Goal: Transaction & Acquisition: Purchase product/service

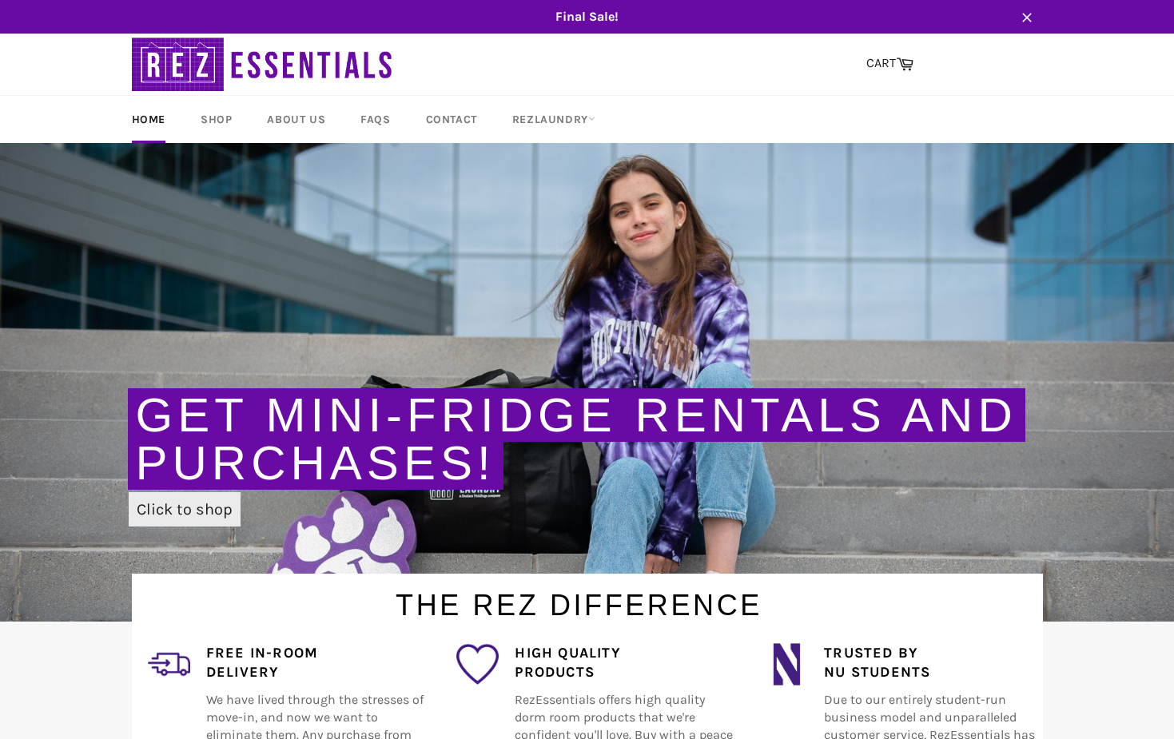
click at [193, 514] on link "Click to shop" at bounding box center [185, 509] width 112 height 34
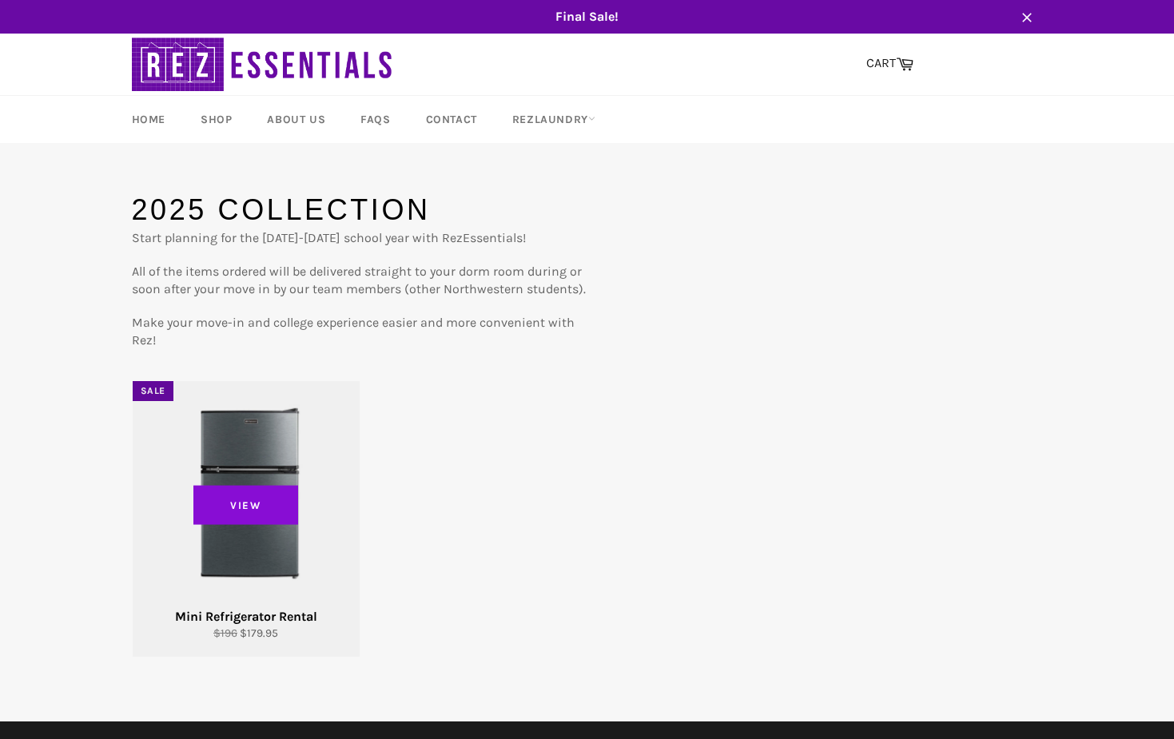
click at [275, 522] on span "View" at bounding box center [245, 505] width 105 height 40
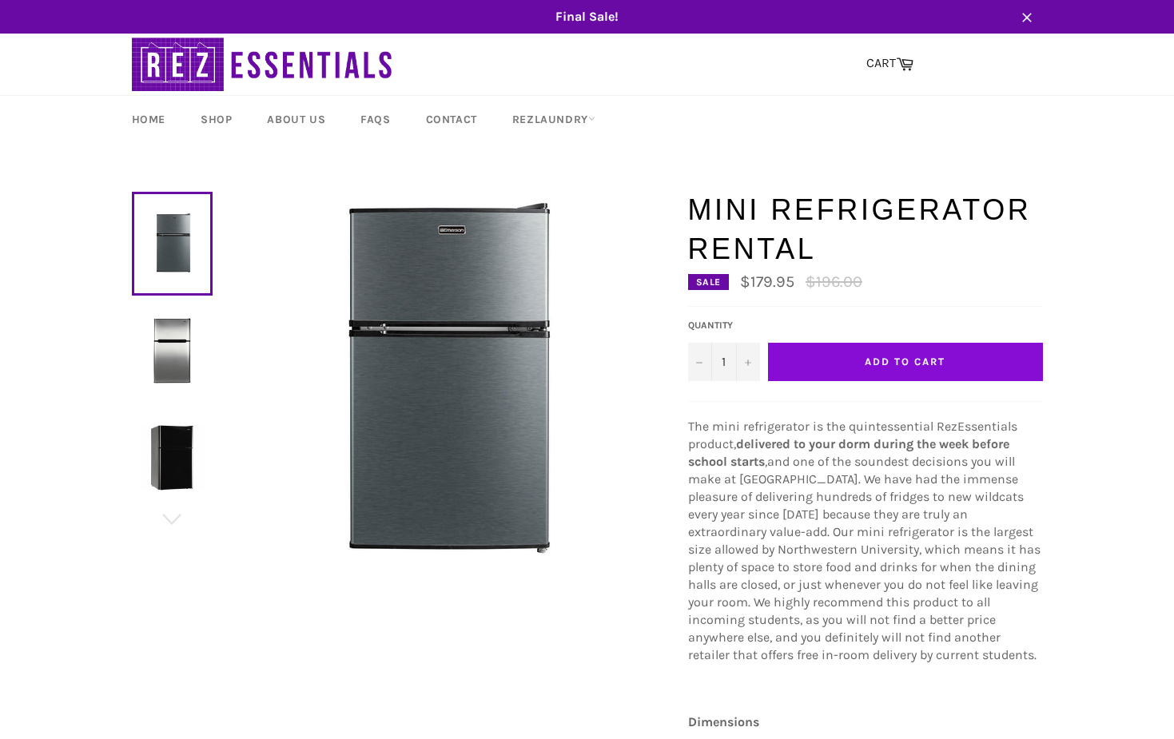
click at [916, 359] on span "Add to Cart" at bounding box center [905, 362] width 80 height 12
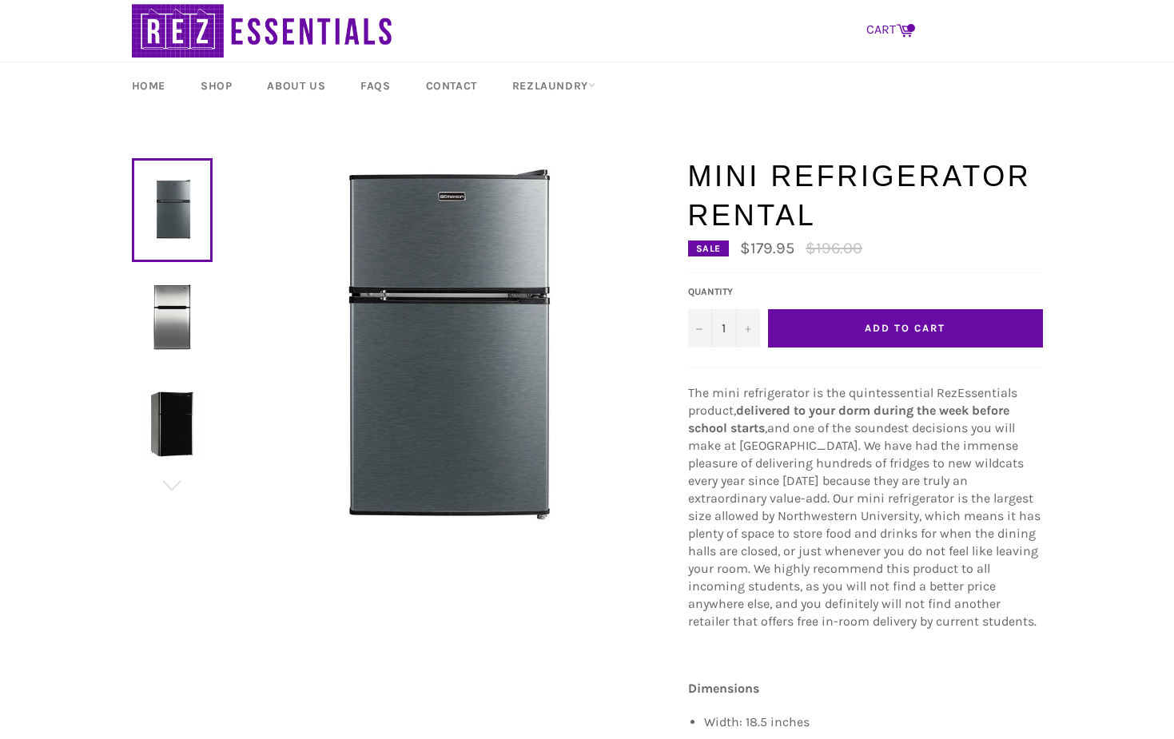
click at [905, 30] on icon at bounding box center [905, 30] width 18 height 18
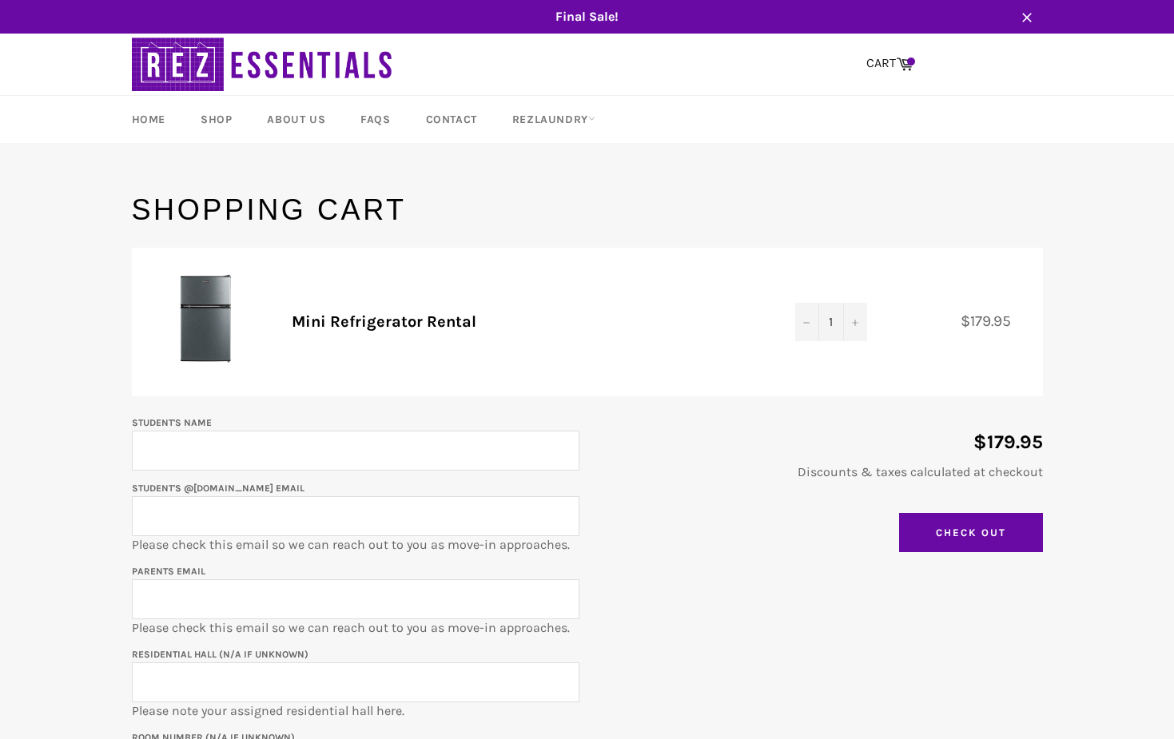
scroll to position [132, 0]
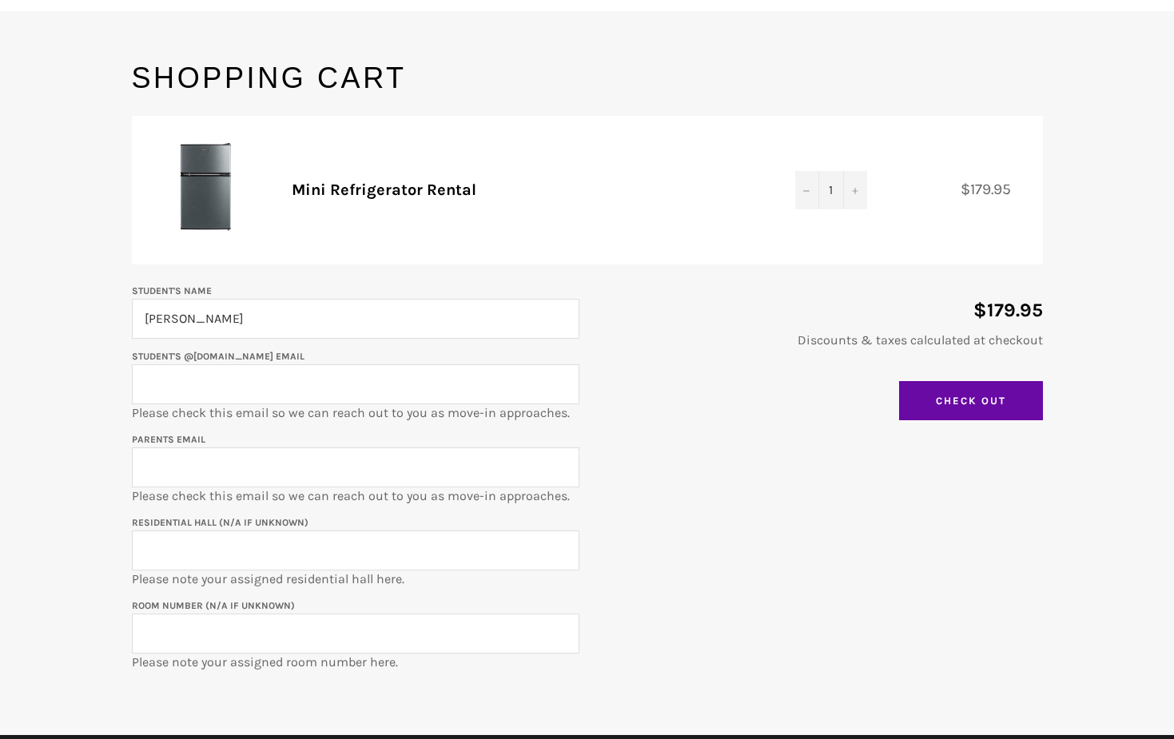
type input "[PERSON_NAME]"
click at [701, 535] on div "Student's Name [PERSON_NAME] Student's @[DOMAIN_NAME] email Please check this e…" at bounding box center [579, 476] width 927 height 390
type input "[EMAIL_ADDRESS][DOMAIN_NAME]"
click at [191, 551] on input "Residential Hall (N/A if unknown)" at bounding box center [355, 551] width 447 height 40
type input "[PERSON_NAME] East"
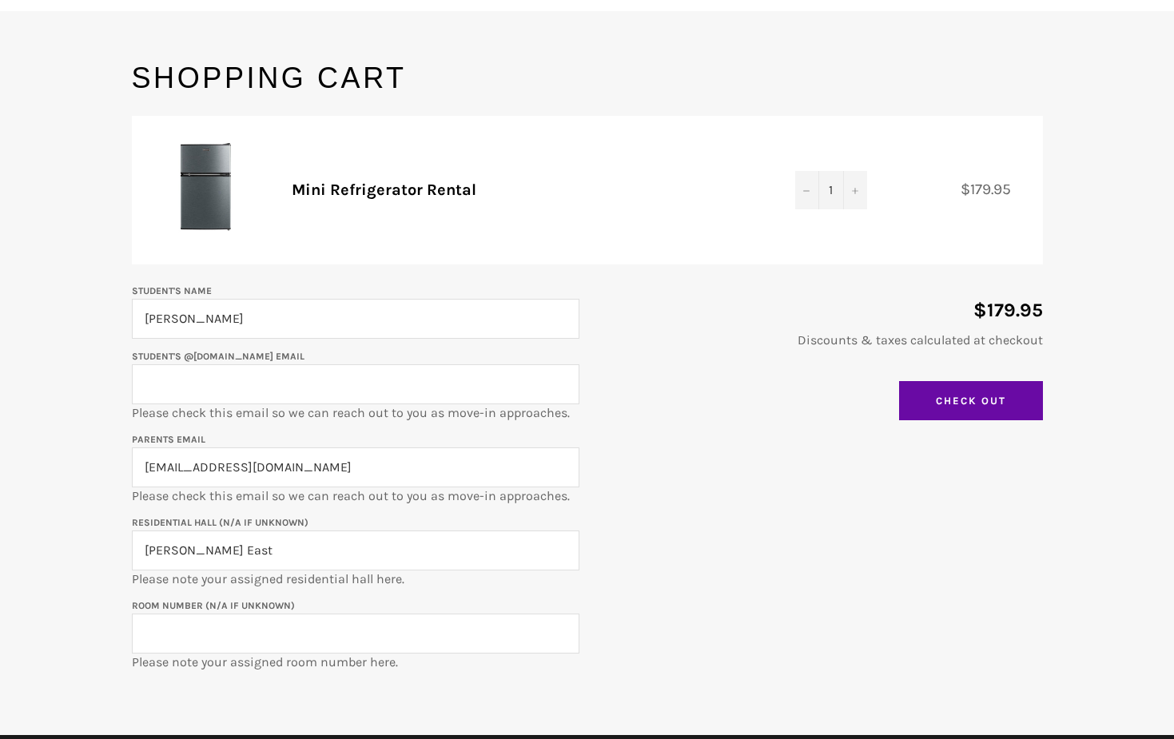
click at [245, 624] on input "Room Number (N/A if unknown)" at bounding box center [355, 634] width 447 height 40
click at [725, 626] on div "Student's Name [PERSON_NAME] Student's @[DOMAIN_NAME] email Please check this e…" at bounding box center [579, 476] width 927 height 390
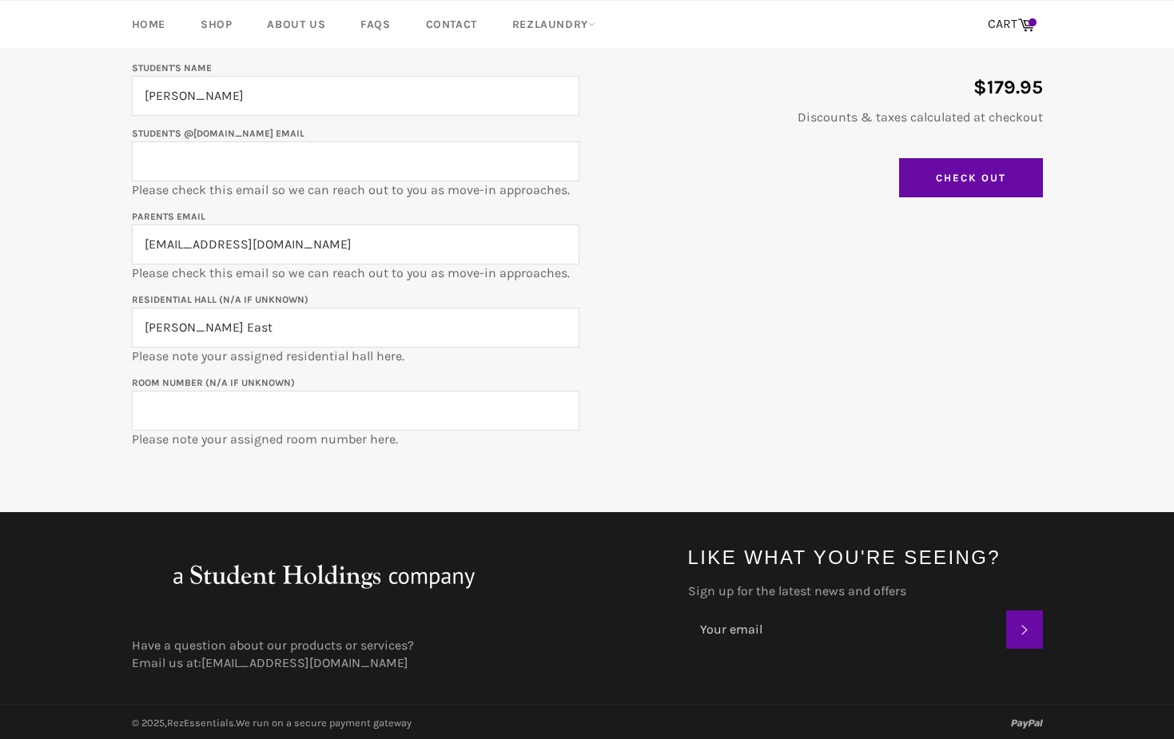
click at [264, 416] on input "Room Number (N/A if unknown)" at bounding box center [355, 411] width 447 height 40
type input "F"
click at [706, 432] on div "Student's Name [PERSON_NAME] Student's @[DOMAIN_NAME] email Please check this e…" at bounding box center [579, 253] width 927 height 390
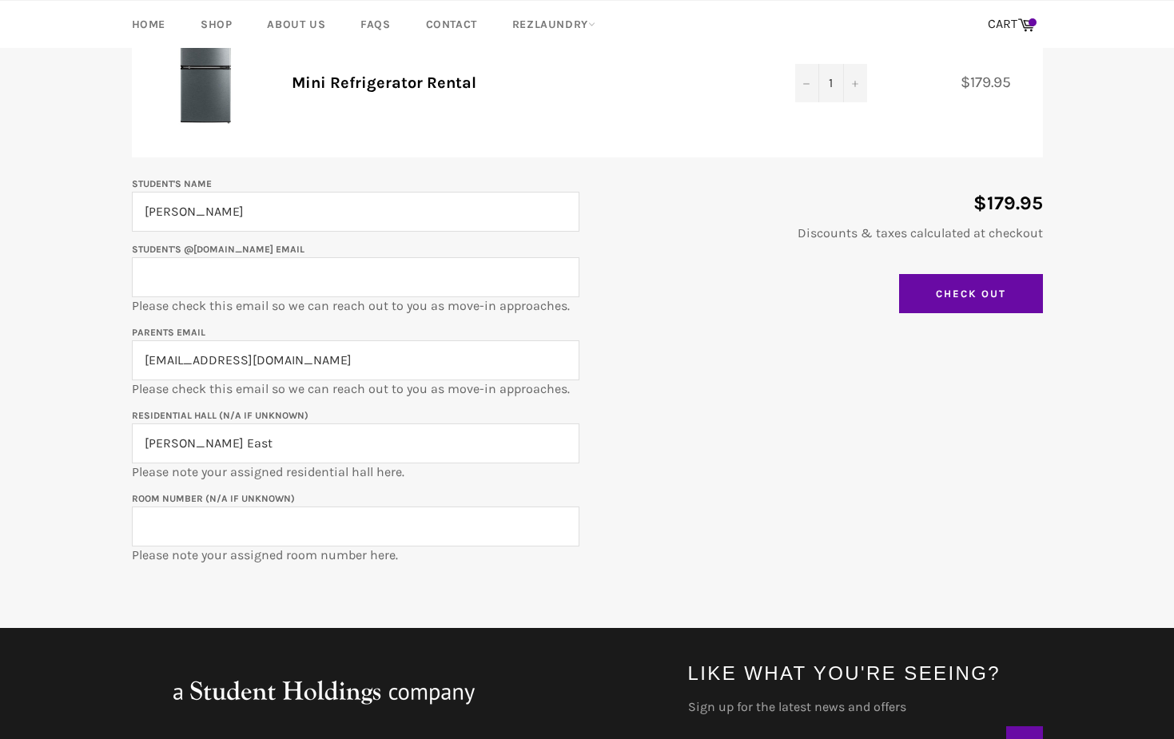
scroll to position [221, 0]
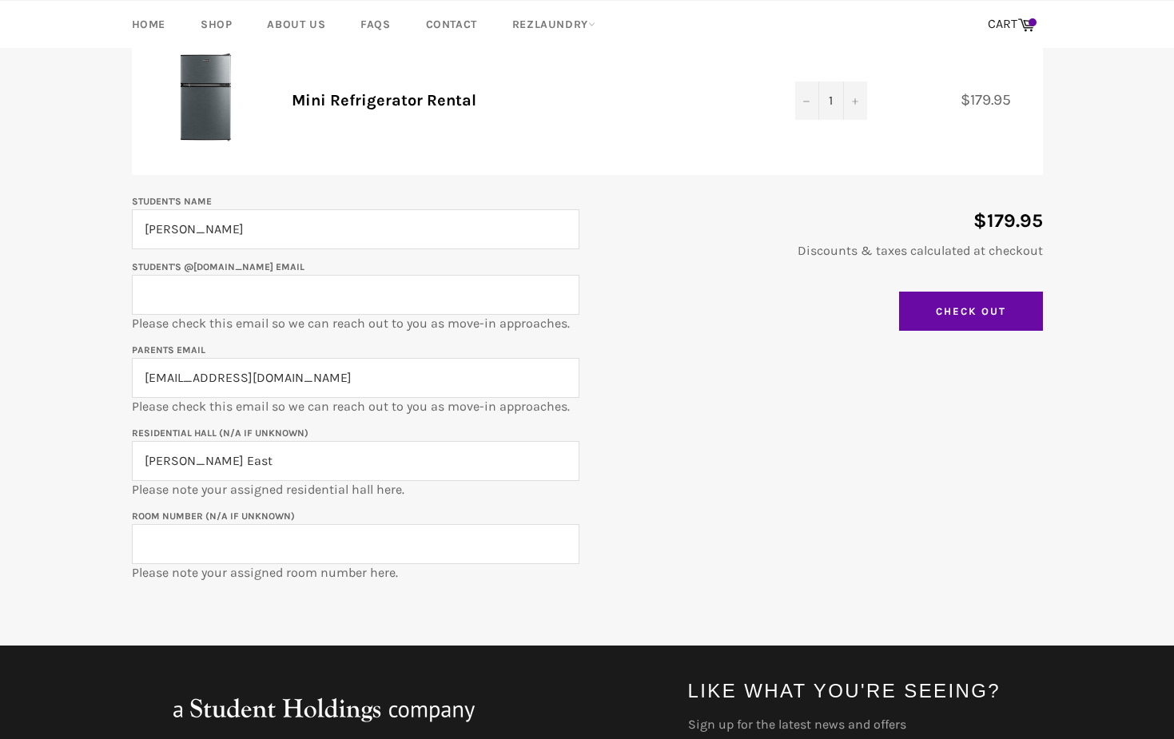
click at [233, 300] on input "Student's @[DOMAIN_NAME] email" at bounding box center [355, 295] width 447 height 40
click at [189, 540] on input "Room Number (N/A if unknown)" at bounding box center [355, 544] width 447 height 40
type input "FWE-7211a"
click at [352, 297] on input "Student's @[DOMAIN_NAME] email" at bounding box center [355, 295] width 447 height 40
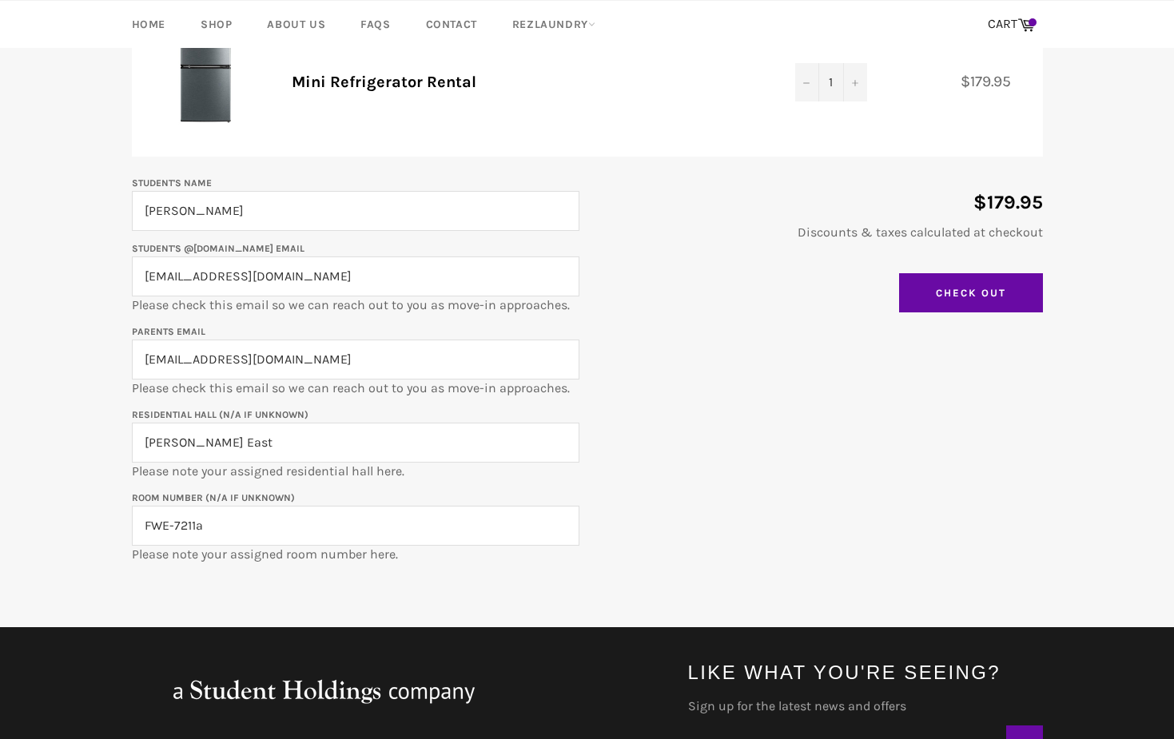
scroll to position [272, 0]
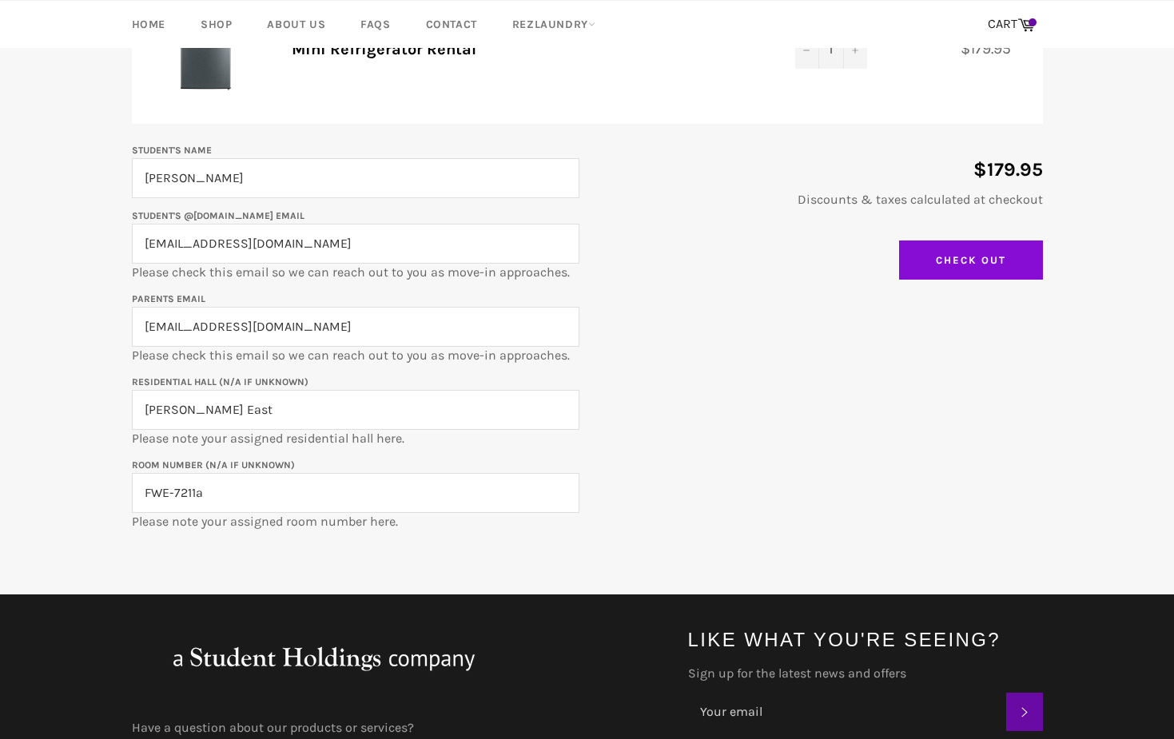
type input "[EMAIL_ADDRESS][DOMAIN_NAME]"
click at [977, 262] on input "Check Out" at bounding box center [971, 261] width 144 height 40
